Goal: Task Accomplishment & Management: Manage account settings

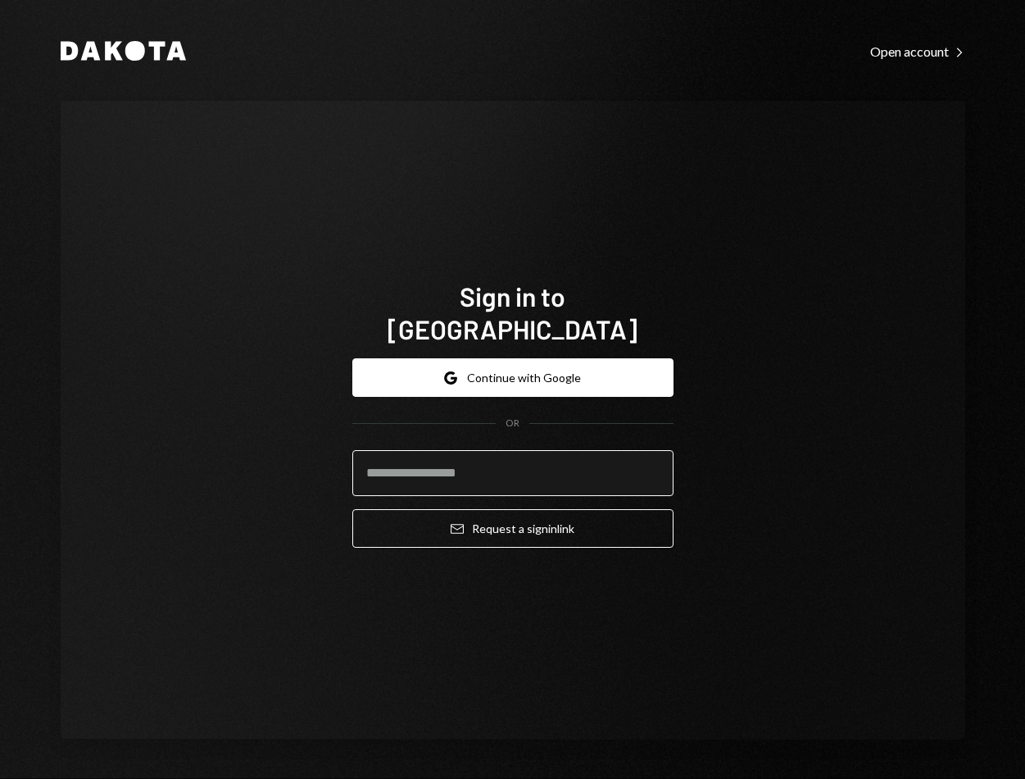
click at [466, 453] on input "email" at bounding box center [512, 473] width 321 height 46
type input "**********"
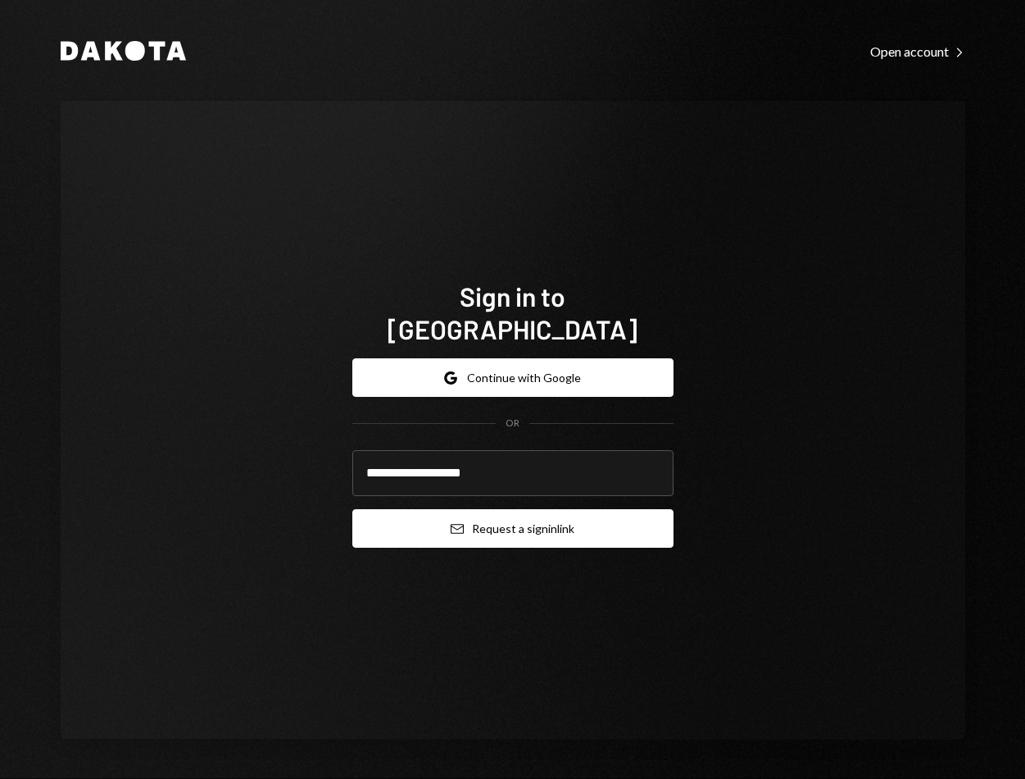
click at [466, 513] on button "Email Request a sign in link" at bounding box center [512, 528] width 321 height 39
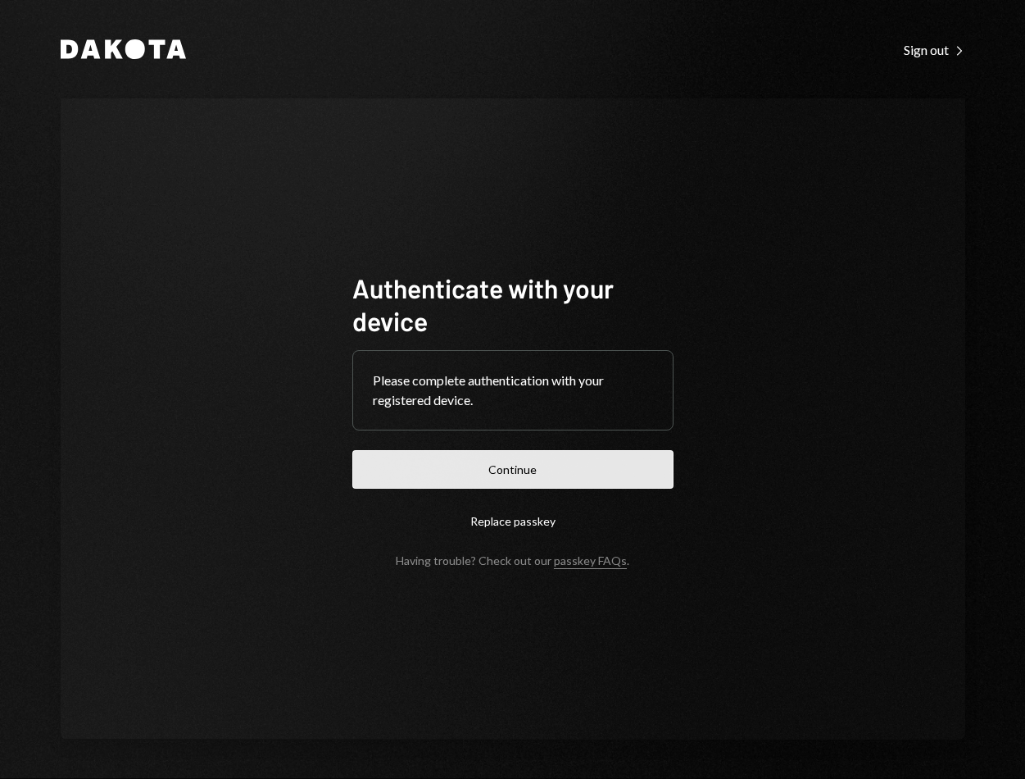
click at [525, 461] on button "Continue" at bounding box center [512, 469] width 321 height 39
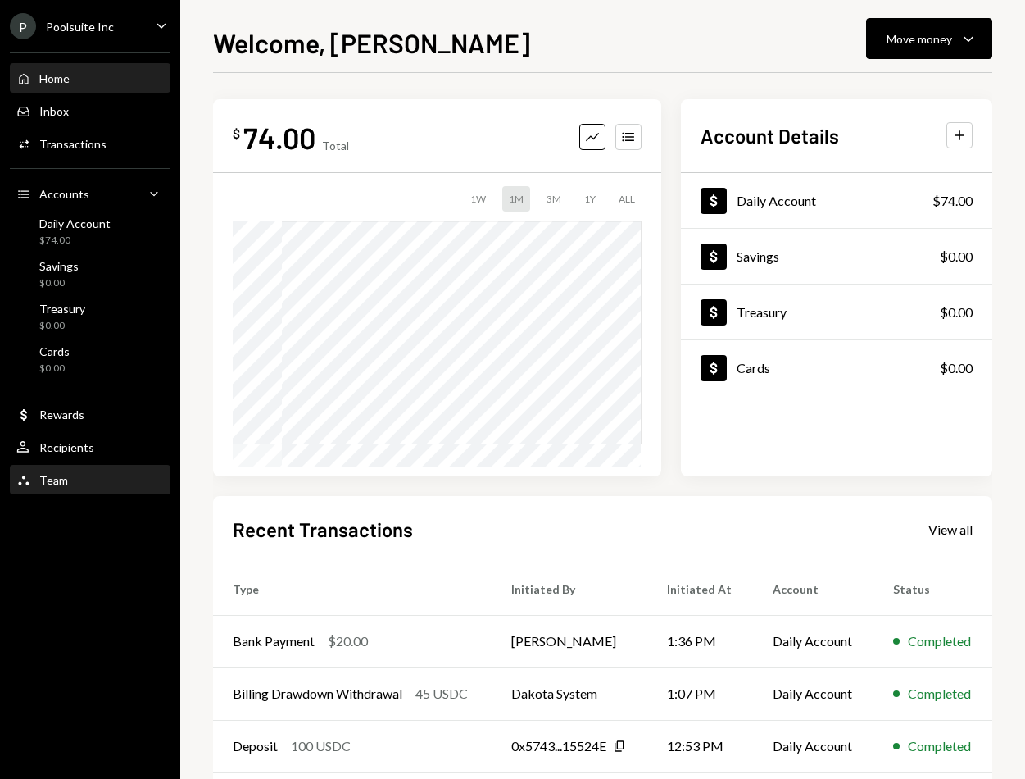
click at [27, 475] on icon "Team" at bounding box center [23, 480] width 15 height 15
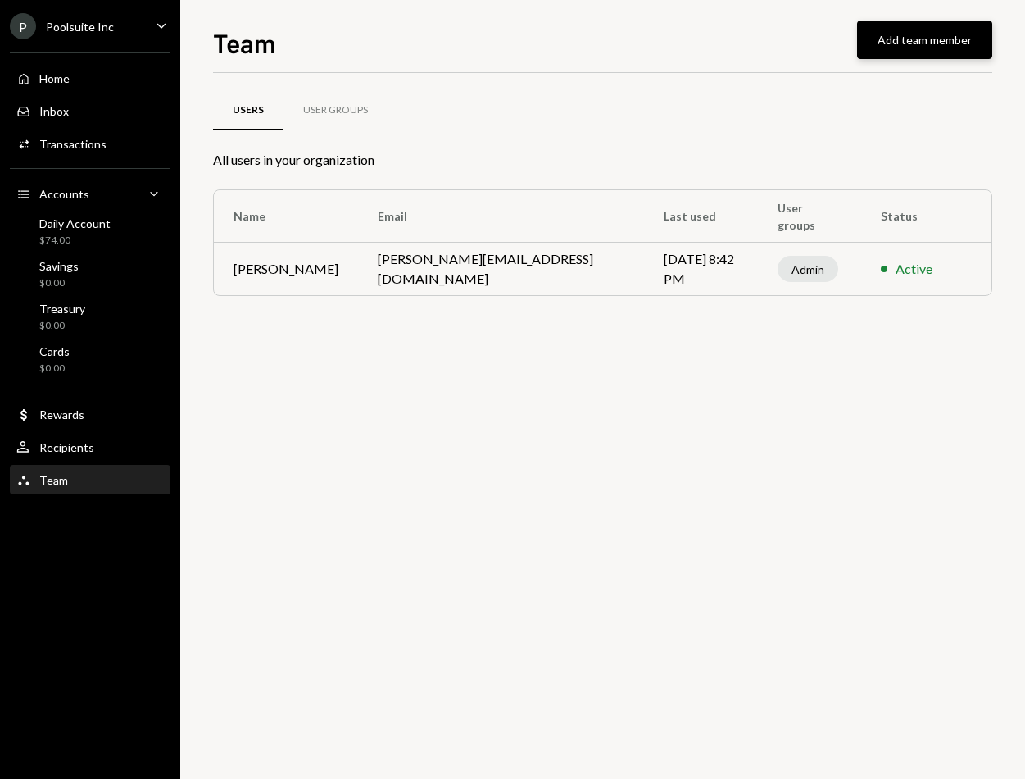
click at [900, 34] on button "Add team member" at bounding box center [924, 39] width 135 height 39
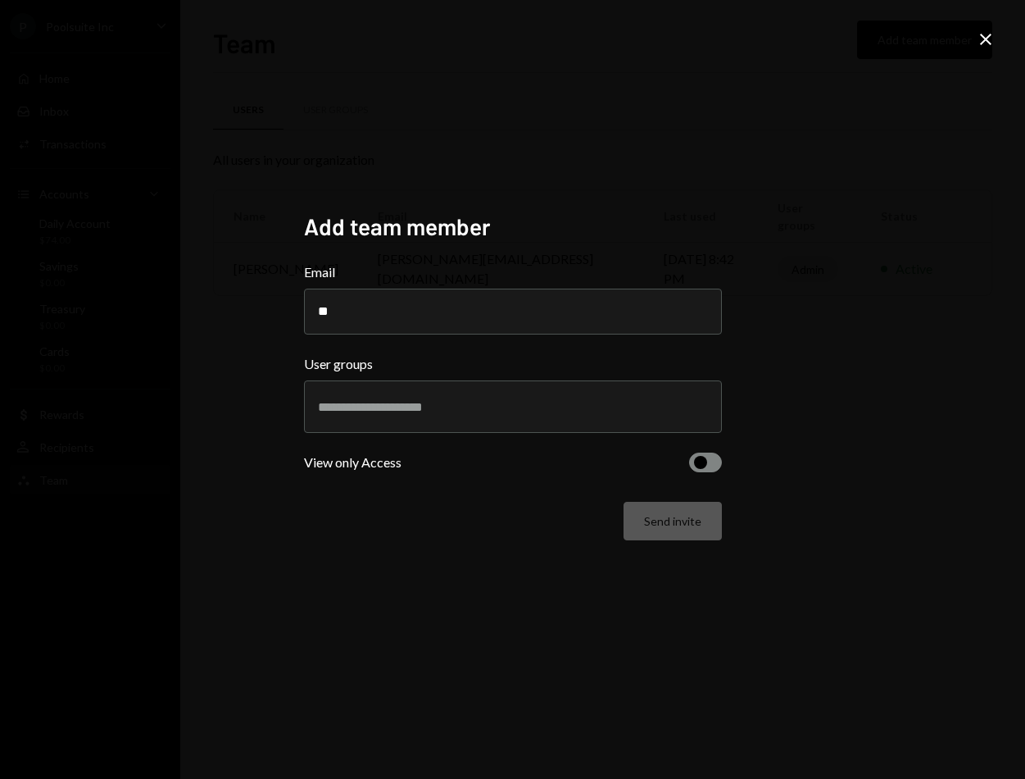
type input "*"
type input "**********"
click at [429, 426] on div at bounding box center [513, 406] width 390 height 41
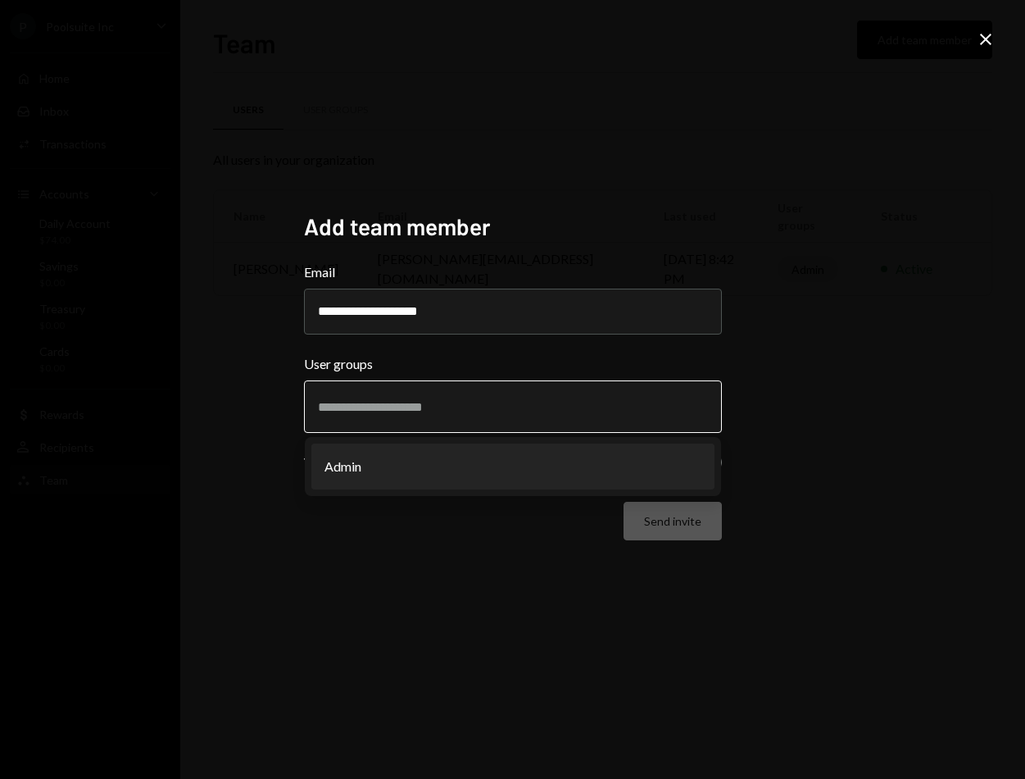
click at [381, 473] on li "Admin" at bounding box center [513, 466] width 403 height 46
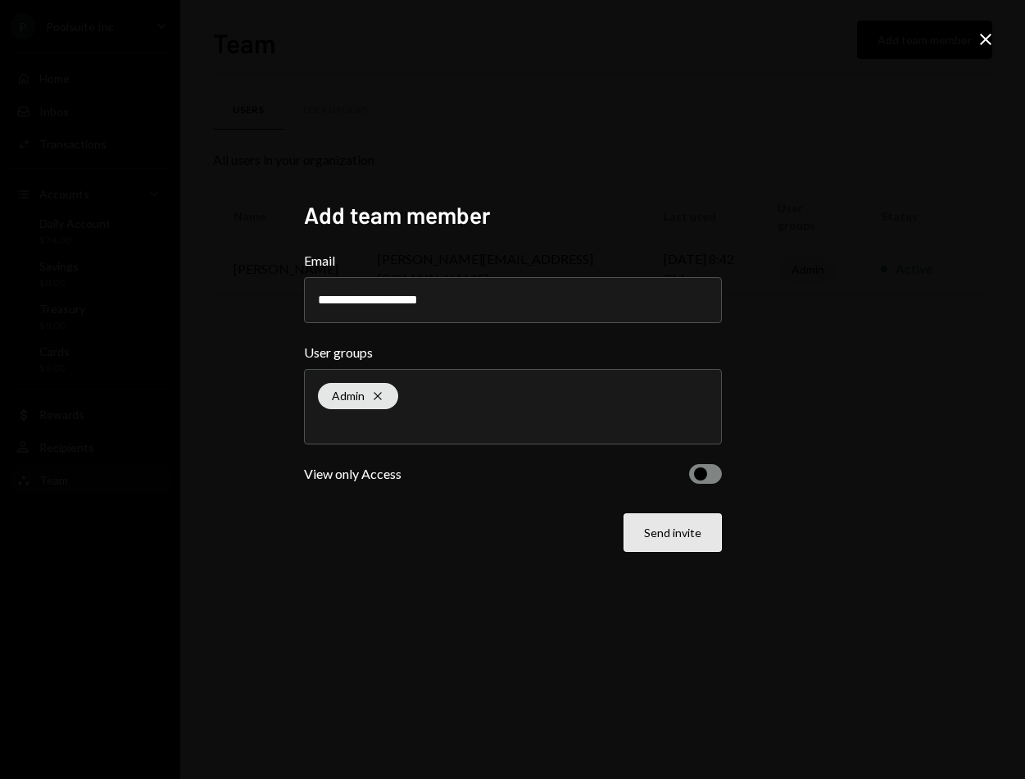
click at [673, 538] on button "Send invite" at bounding box center [673, 532] width 98 height 39
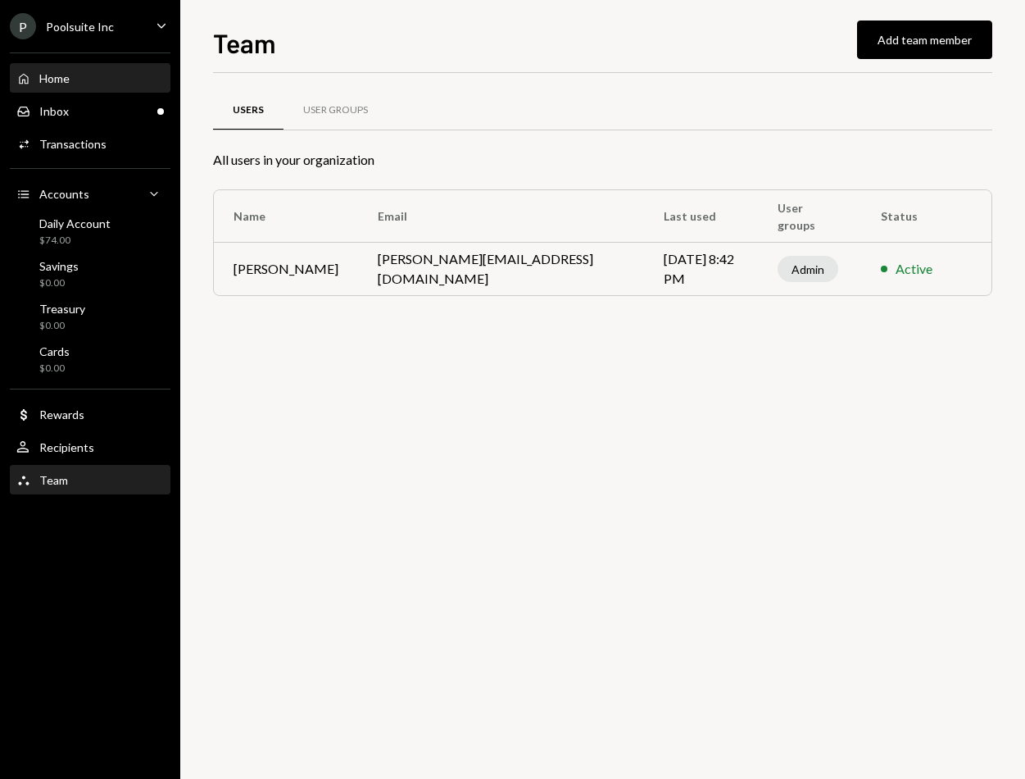
click at [61, 87] on div "Home Home" at bounding box center [90, 79] width 148 height 28
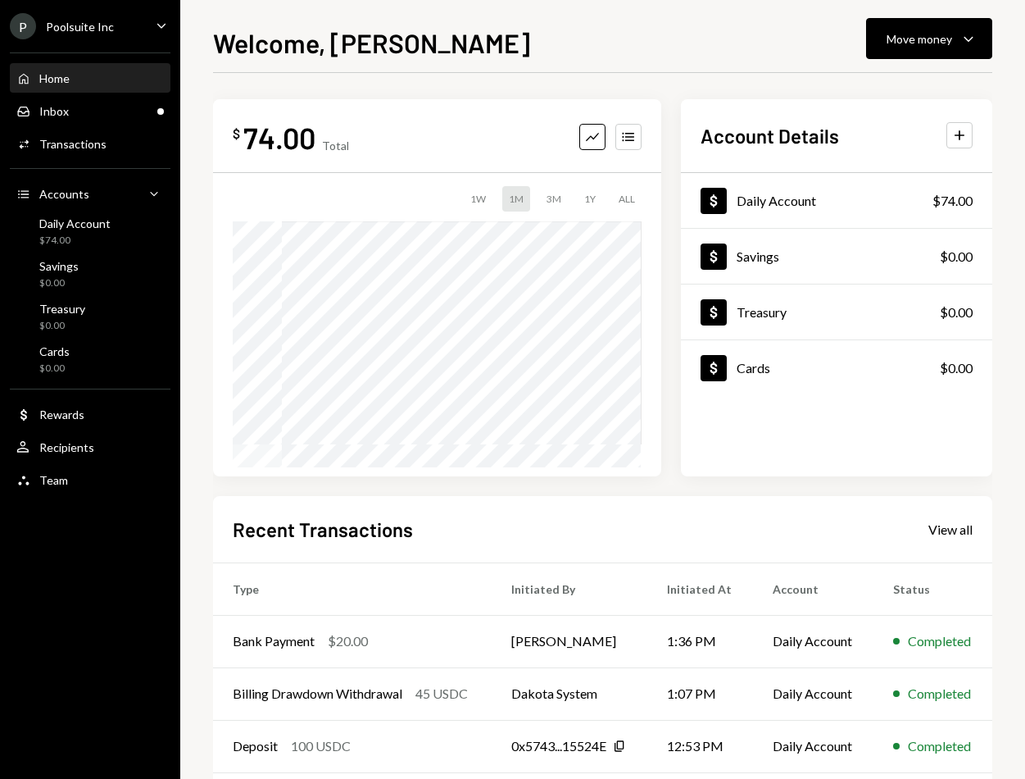
click at [84, 69] on div "Home Home" at bounding box center [90, 79] width 148 height 28
click at [158, 27] on icon "Caret Down" at bounding box center [161, 25] width 18 height 18
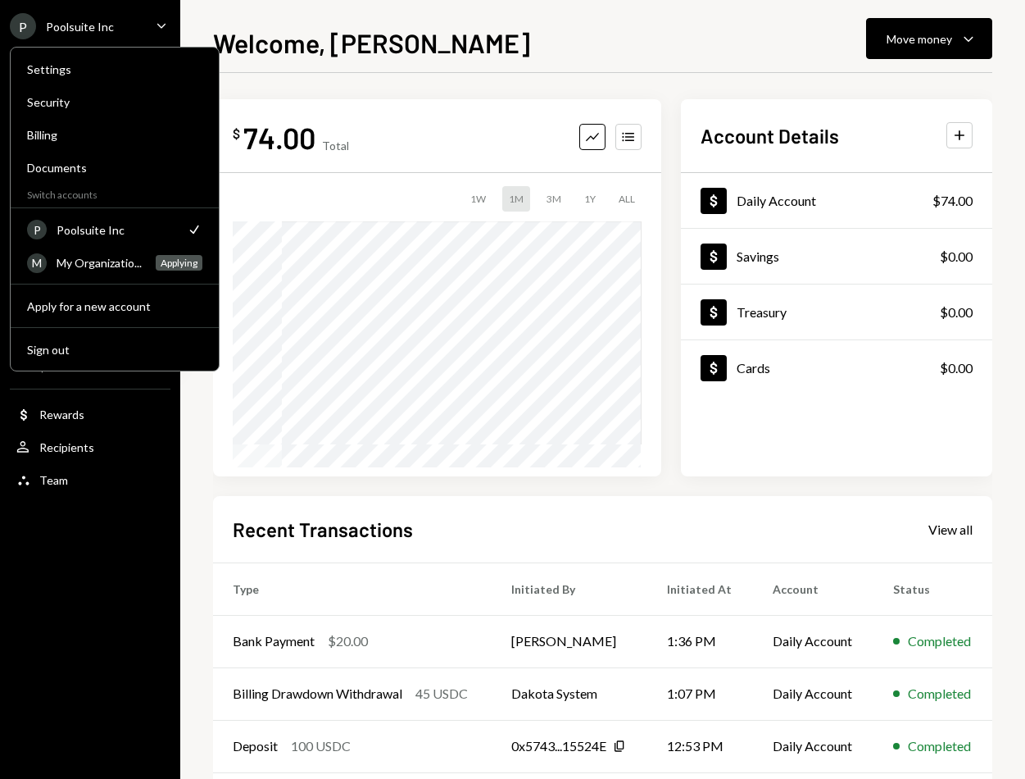
click at [158, 27] on icon "Caret Down" at bounding box center [161, 25] width 18 height 18
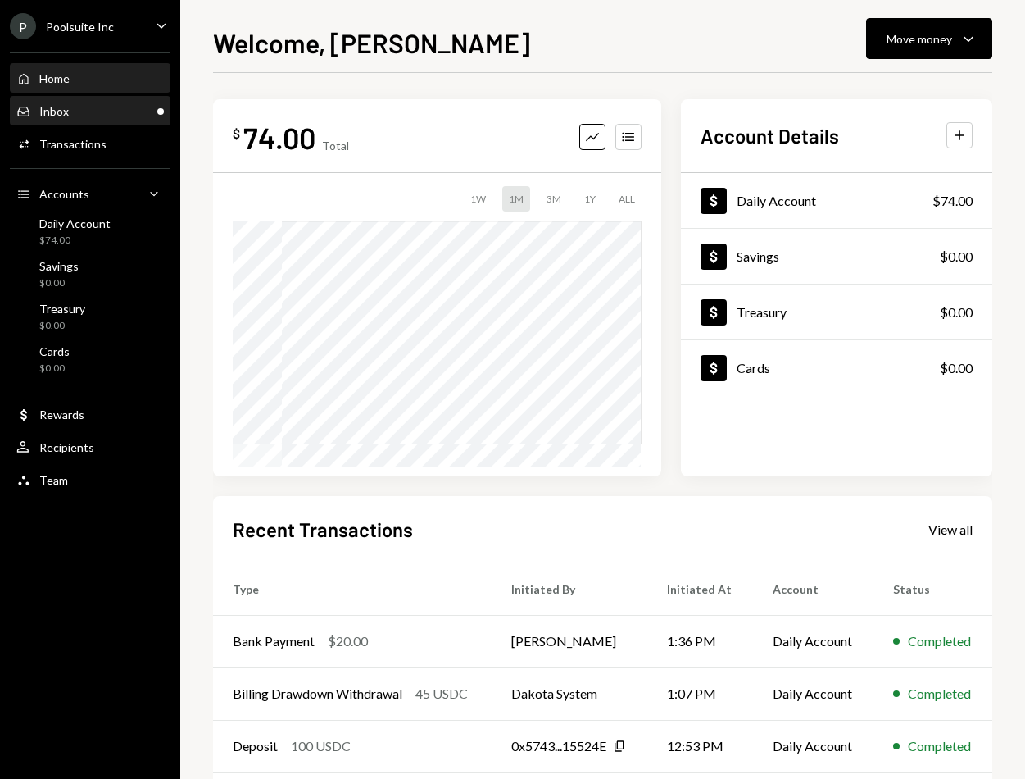
click at [63, 105] on div "Inbox" at bounding box center [54, 111] width 30 height 14
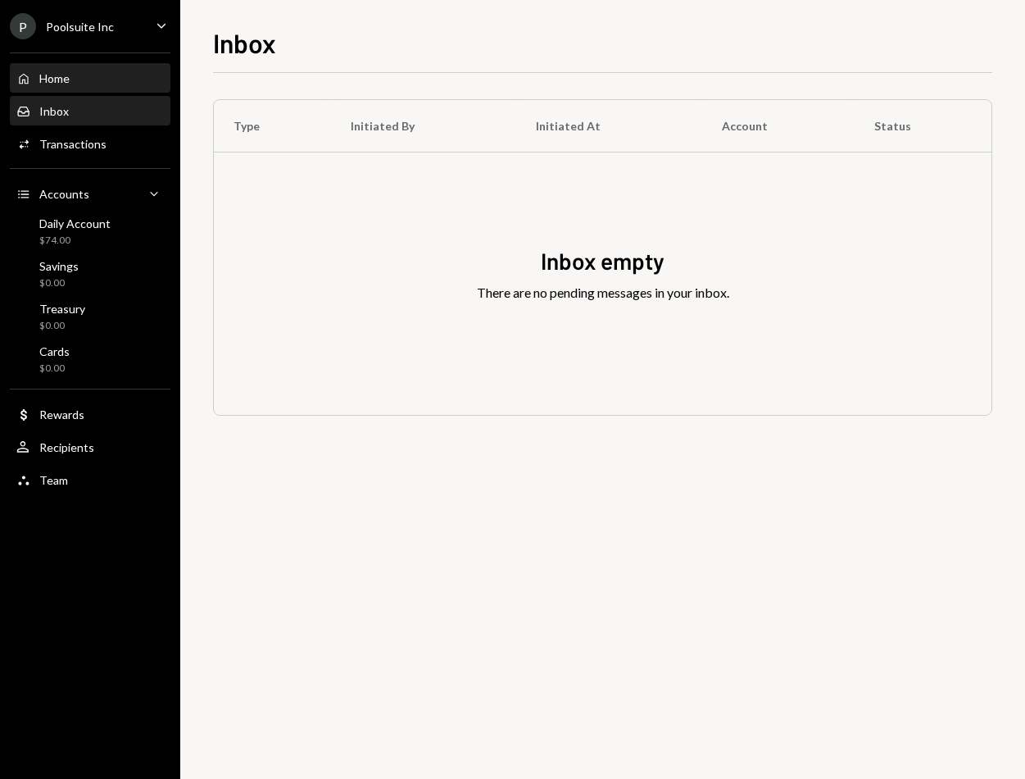
click at [79, 79] on div "Home Home" at bounding box center [90, 78] width 148 height 15
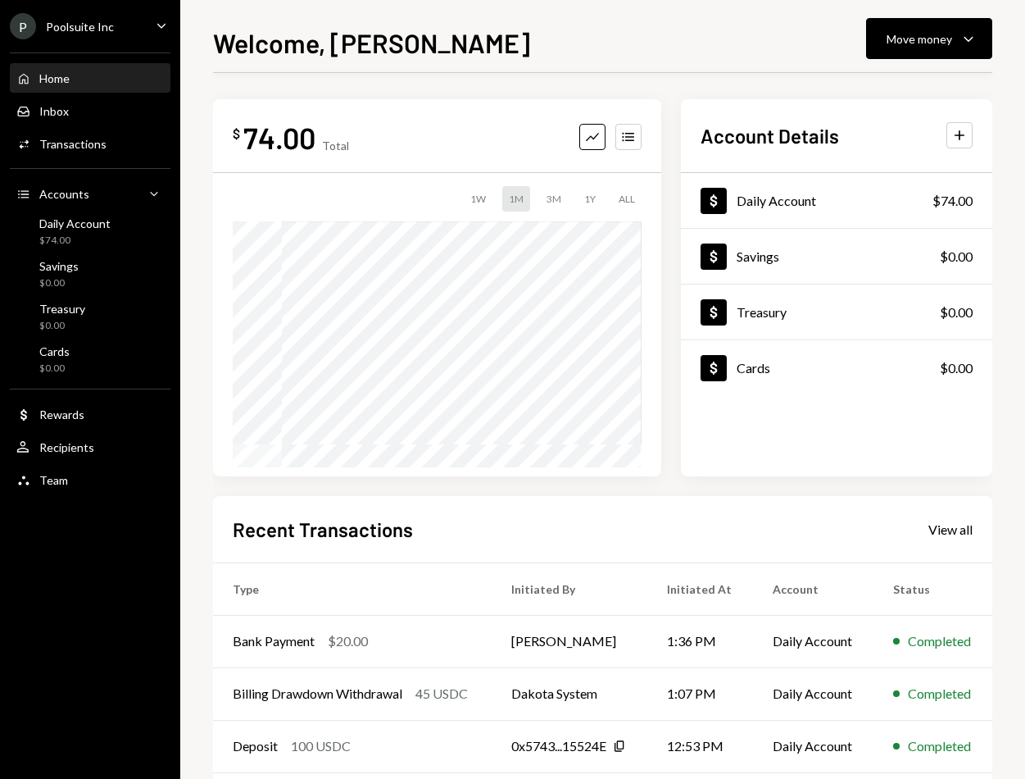
scroll to position [79, 0]
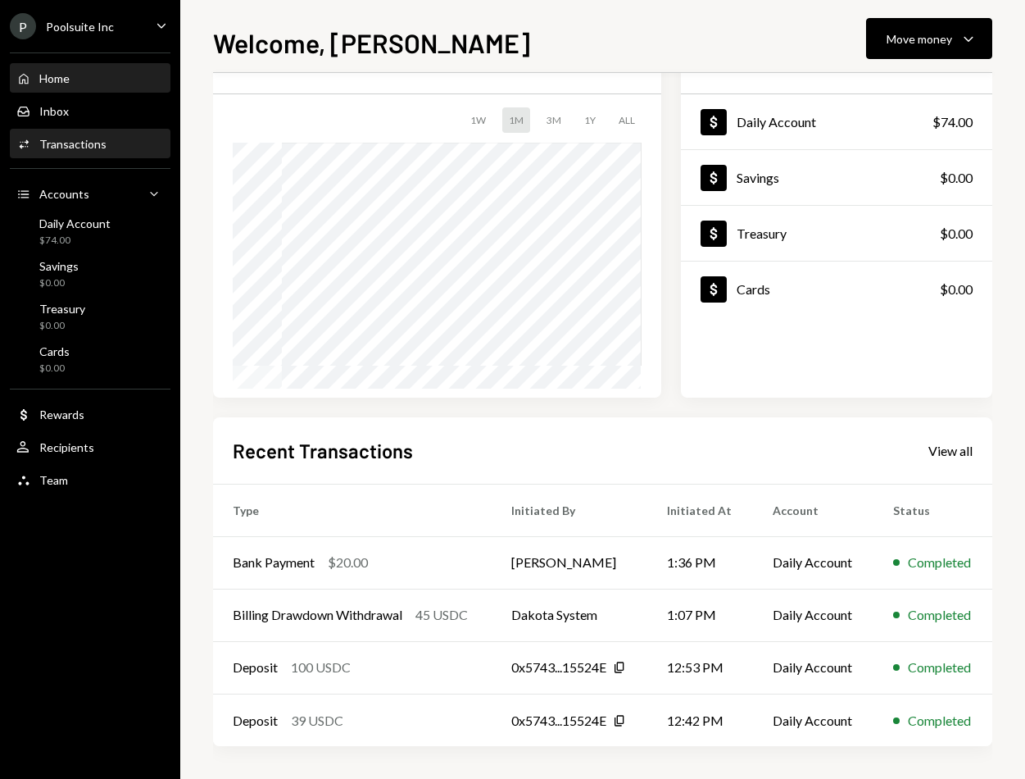
click at [81, 148] on div "Transactions" at bounding box center [72, 144] width 67 height 14
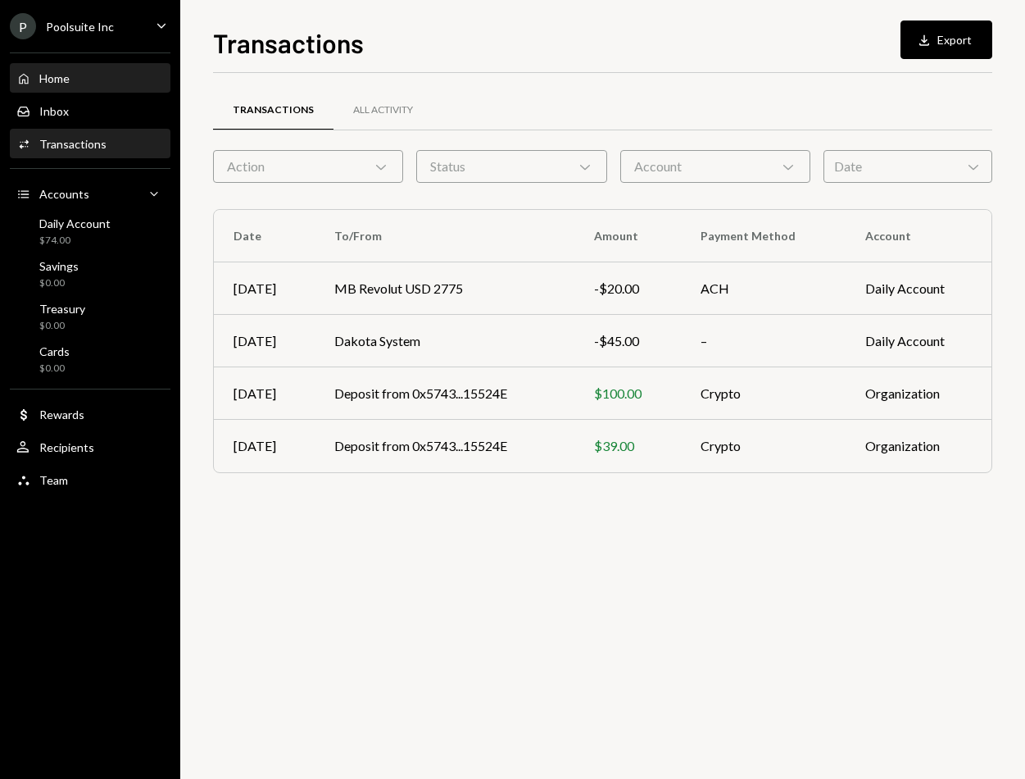
click at [48, 79] on div "Home" at bounding box center [54, 78] width 30 height 14
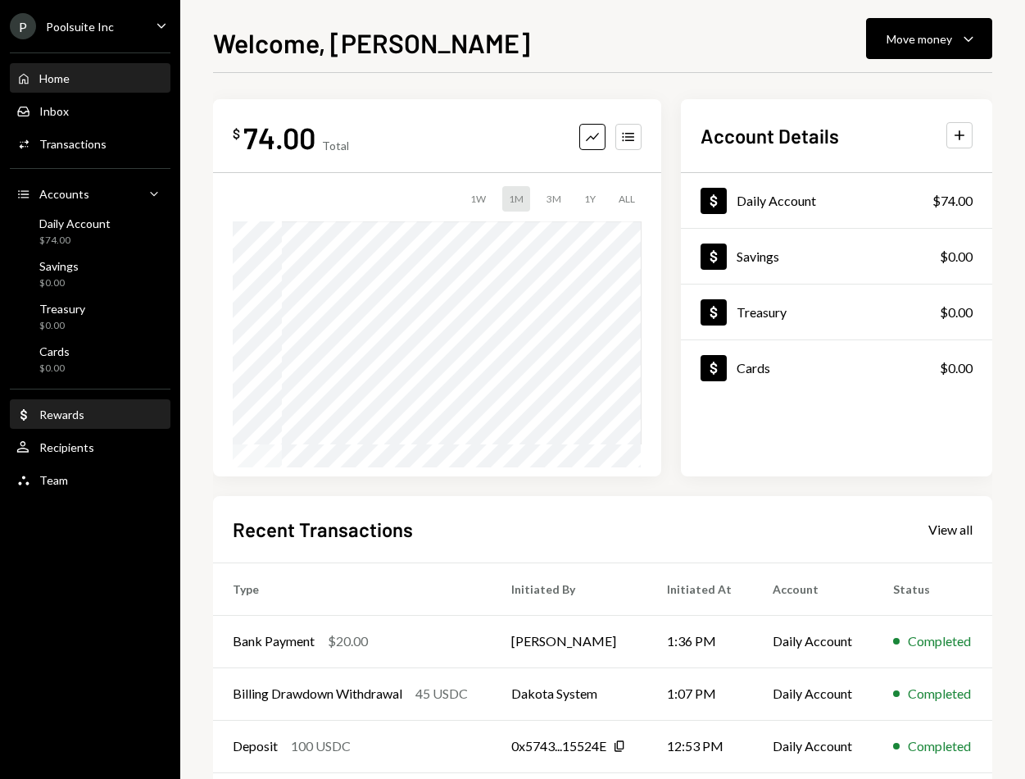
click at [81, 401] on div "Dollar Rewards" at bounding box center [90, 415] width 148 height 28
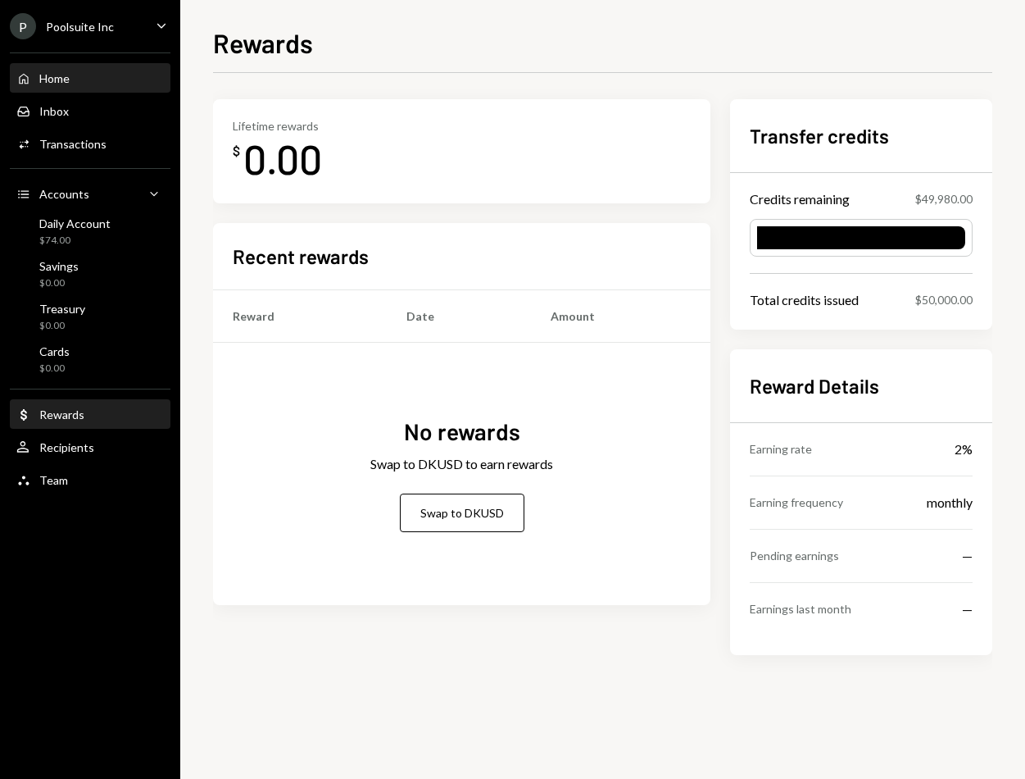
click at [71, 89] on div "Home Home" at bounding box center [90, 79] width 148 height 28
